Goal: Task Accomplishment & Management: Complete application form

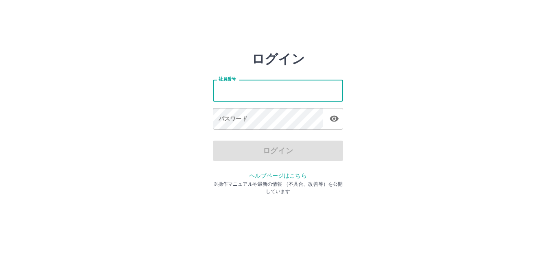
click at [230, 93] on input "社員番号" at bounding box center [278, 91] width 130 height 22
type input "*******"
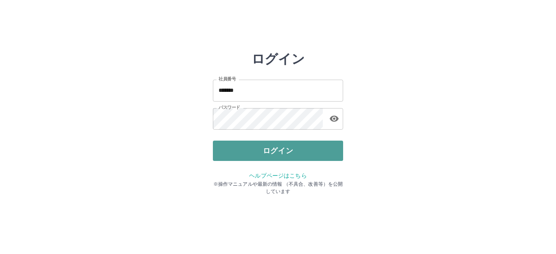
click at [241, 146] on button "ログイン" at bounding box center [278, 151] width 130 height 20
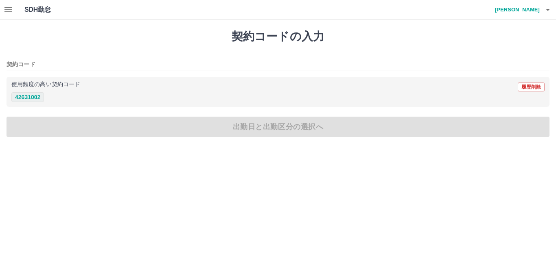
click at [20, 95] on button "42631002" at bounding box center [27, 97] width 33 height 10
type input "********"
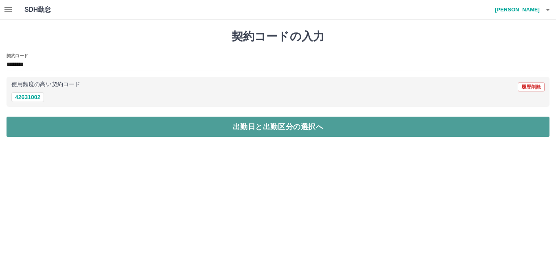
click at [24, 124] on button "出勤日と出勤区分の選択へ" at bounding box center [278, 127] width 543 height 20
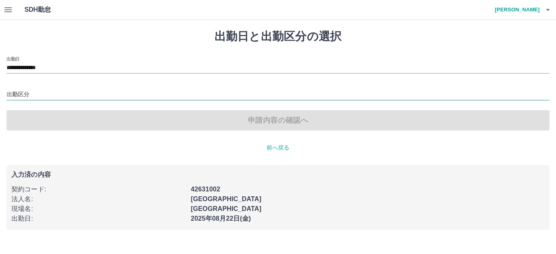
click at [24, 96] on input "出勤区分" at bounding box center [278, 95] width 543 height 10
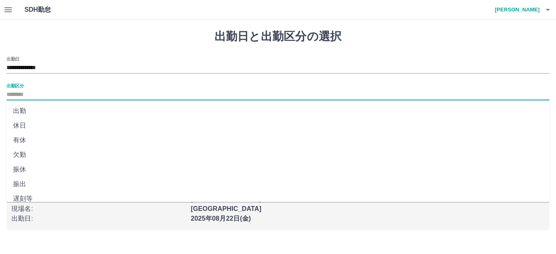
click at [22, 110] on li "出勤" at bounding box center [278, 111] width 543 height 15
type input "**"
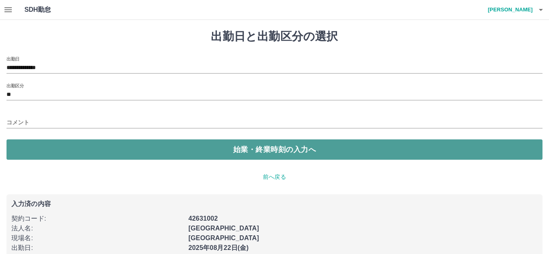
click at [37, 148] on button "始業・終業時刻の入力へ" at bounding box center [275, 150] width 536 height 20
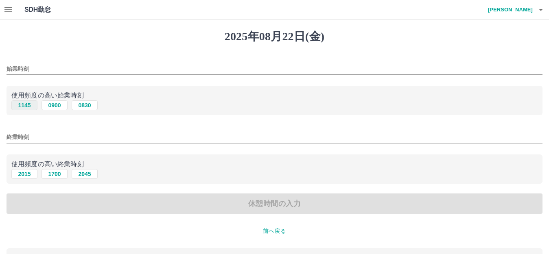
click at [26, 105] on button "1145" at bounding box center [24, 105] width 26 height 10
type input "****"
click at [29, 177] on button "2015" at bounding box center [24, 174] width 26 height 10
type input "****"
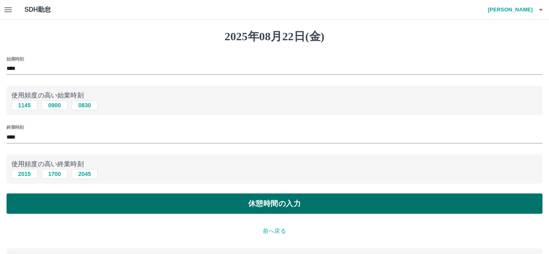
click at [286, 199] on button "休憩時間の入力" at bounding box center [275, 204] width 536 height 20
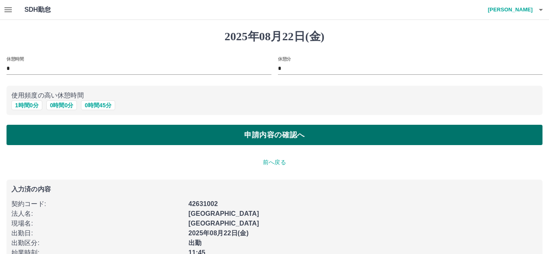
scroll to position [30, 0]
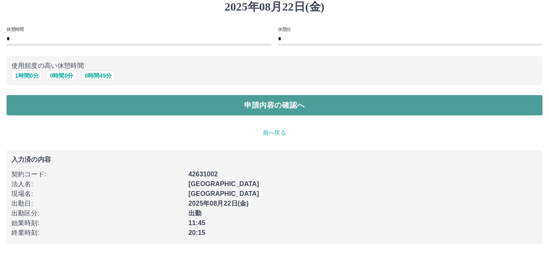
click at [257, 108] on button "申請内容の確認へ" at bounding box center [275, 105] width 536 height 20
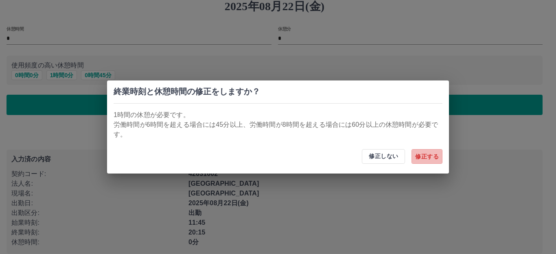
click at [433, 158] on button "修正する" at bounding box center [426, 156] width 31 height 15
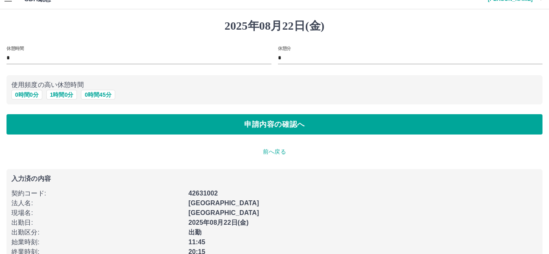
scroll to position [0, 0]
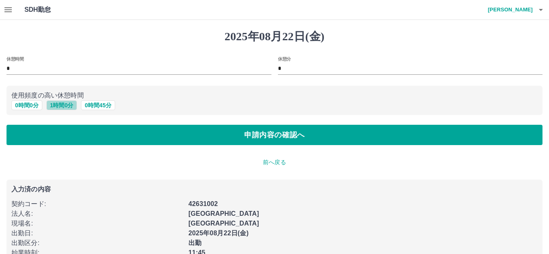
click at [57, 108] on button "1 時間 0 分" at bounding box center [61, 105] width 31 height 10
type input "*"
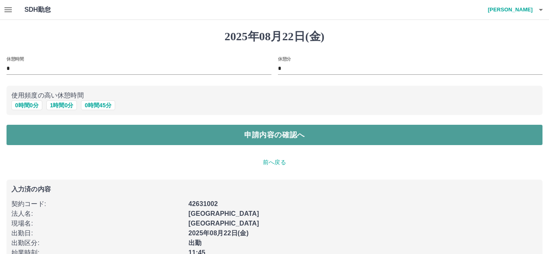
click at [134, 140] on button "申請内容の確認へ" at bounding box center [275, 135] width 536 height 20
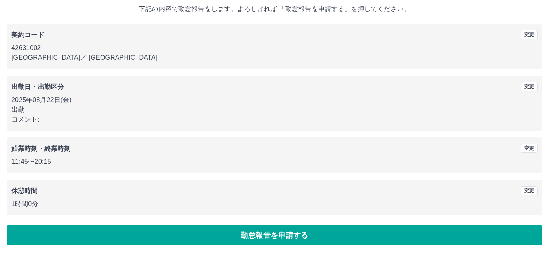
scroll to position [50, 0]
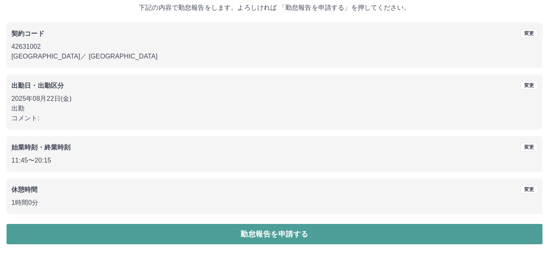
click at [136, 234] on button "勤怠報告を申請する" at bounding box center [275, 234] width 536 height 20
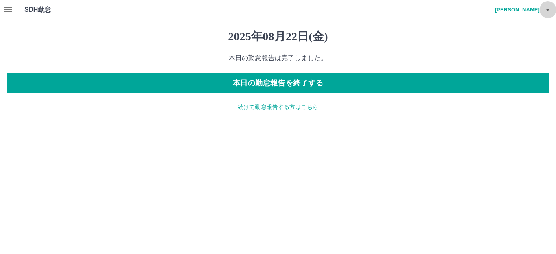
click at [553, 13] on button "button" at bounding box center [548, 10] width 16 height 20
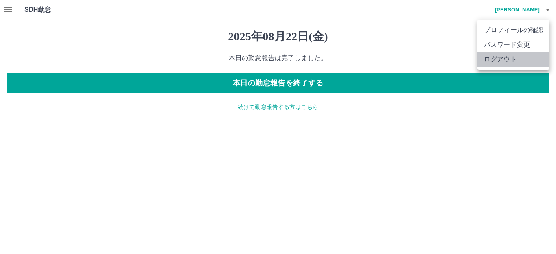
click at [515, 60] on li "ログアウト" at bounding box center [513, 59] width 72 height 15
